Goal: Task Accomplishment & Management: Manage account settings

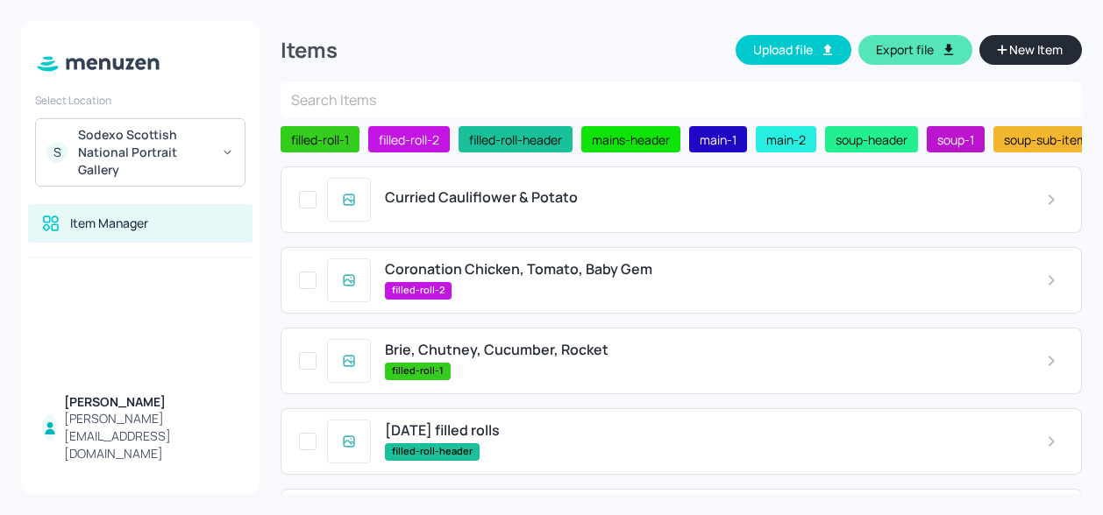
scroll to position [389, 0]
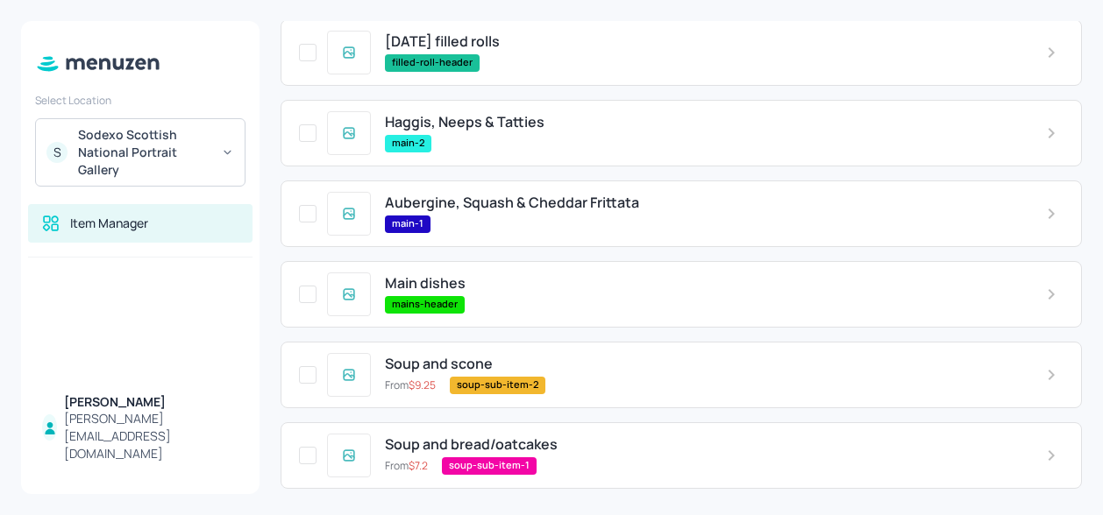
click at [549, 216] on div "main-1" at bounding box center [701, 225] width 633 height 18
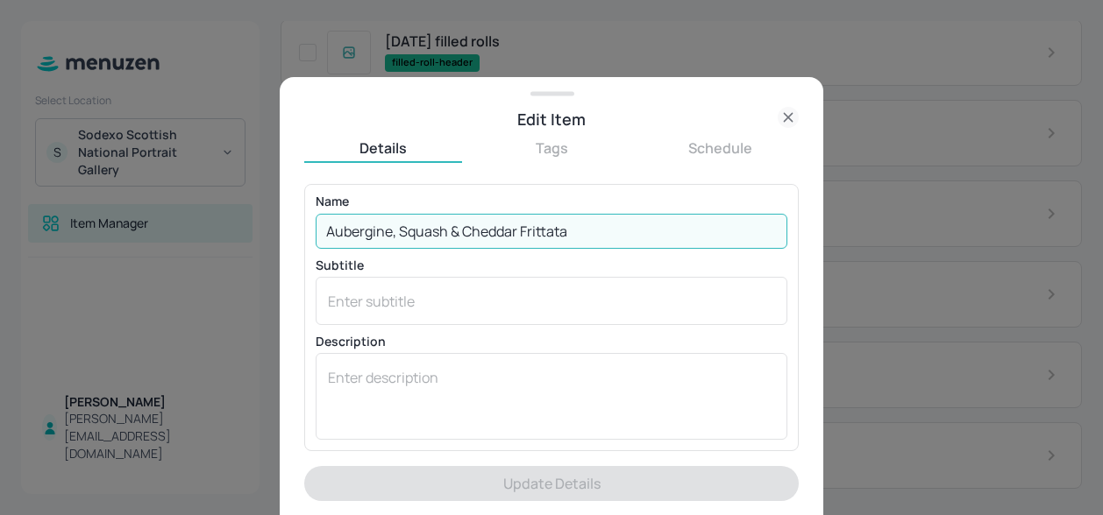
drag, startPoint x: 516, startPoint y: 225, endPoint x: 317, endPoint y: 221, distance: 199.0
click at [317, 221] on input "Aubergine, Squash & Cheddar Frittata" at bounding box center [552, 231] width 472 height 35
click at [451, 231] on input "Aubergine, Squash & Cheddar Frittata" at bounding box center [552, 231] width 472 height 35
click at [442, 230] on input "Aubergine, Squash & Cheddar Frittata" at bounding box center [552, 231] width 472 height 35
drag, startPoint x: 443, startPoint y: 231, endPoint x: 312, endPoint y: 230, distance: 131.5
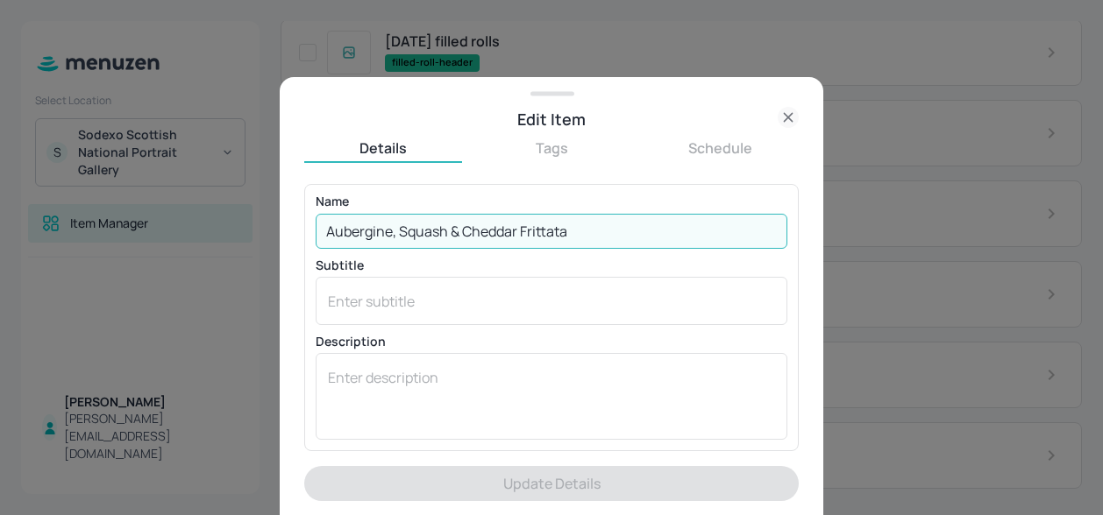
drag, startPoint x: 312, startPoint y: 230, endPoint x: 629, endPoint y: 258, distance: 318.5
click at [629, 258] on div "Name Aubergine, Squash & Cheddar Frittata ​ Subtitle x ​ Description x ​" at bounding box center [552, 317] width 472 height 245
click at [514, 231] on input "Aubergine, Squash & Cheddar Frittata" at bounding box center [552, 231] width 472 height 35
drag, startPoint x: 443, startPoint y: 231, endPoint x: 323, endPoint y: 239, distance: 121.3
click at [323, 239] on input "Aubergine, Squash & Cheddar Frittata" at bounding box center [552, 231] width 472 height 35
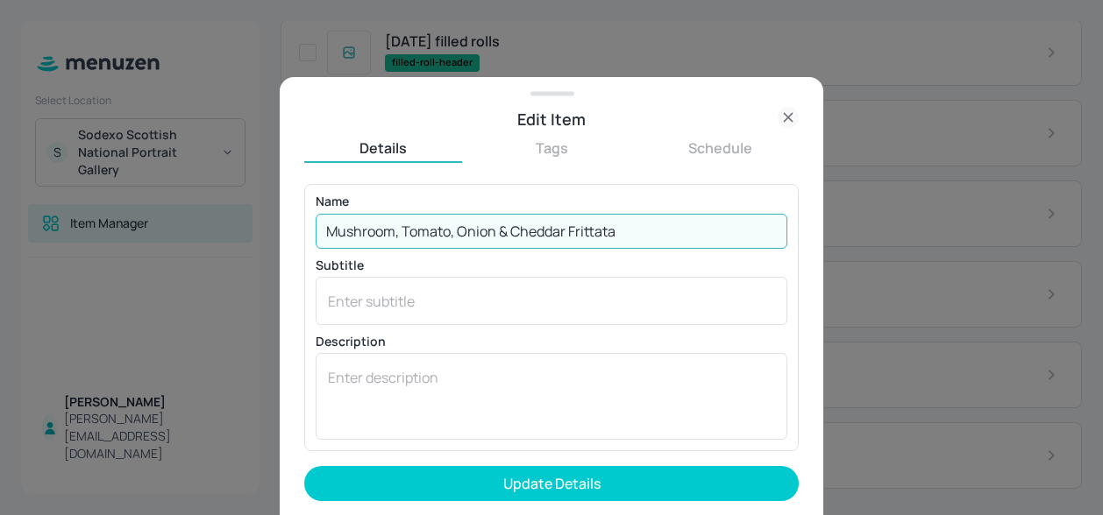
type input "Mushroom, Tomato, Onion & Cheddar Frittata"
click at [304, 466] on button "Update Details" at bounding box center [551, 483] width 494 height 35
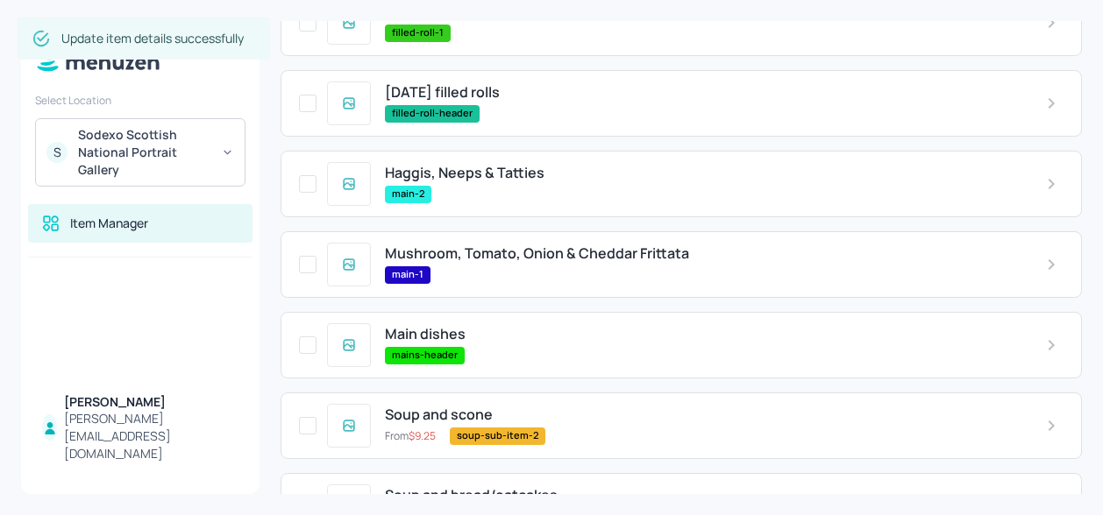
scroll to position [337, 0]
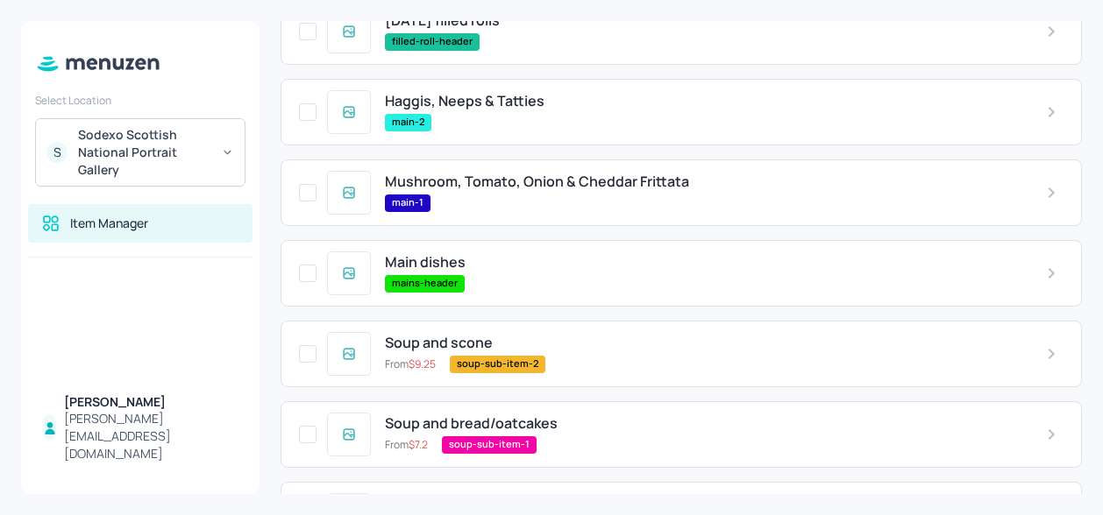
scroll to position [429, 0]
